Goal: Check status: Check status

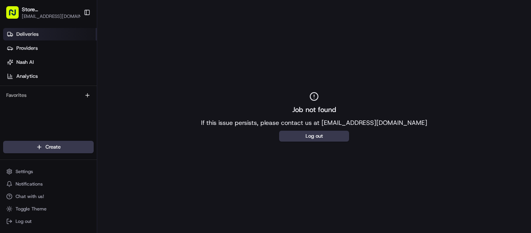
click at [49, 30] on link "Deliveries" at bounding box center [50, 34] width 94 height 12
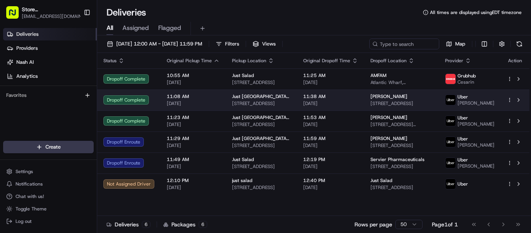
click at [427, 99] on div "[PERSON_NAME] P [STREET_ADDRESS]" at bounding box center [401, 99] width 62 height 13
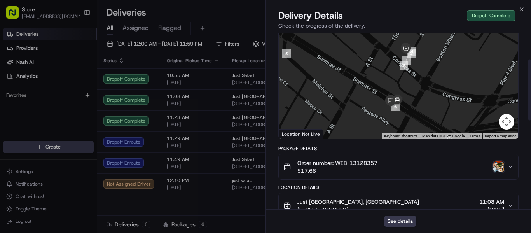
scroll to position [78, 0]
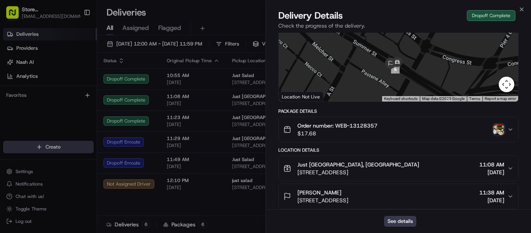
click at [499, 134] on img "button" at bounding box center [498, 129] width 11 height 11
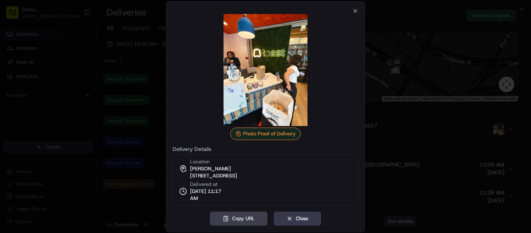
click at [400, 70] on div at bounding box center [265, 116] width 531 height 233
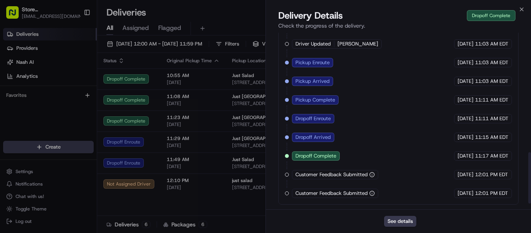
scroll to position [432, 0]
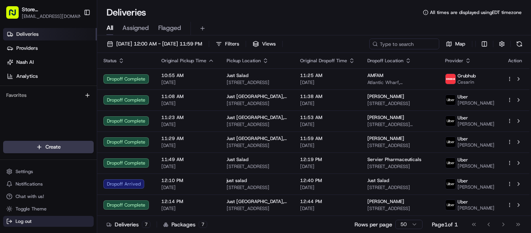
click at [25, 223] on span "Log out" at bounding box center [24, 221] width 16 height 6
